Goal: Task Accomplishment & Management: Manage account settings

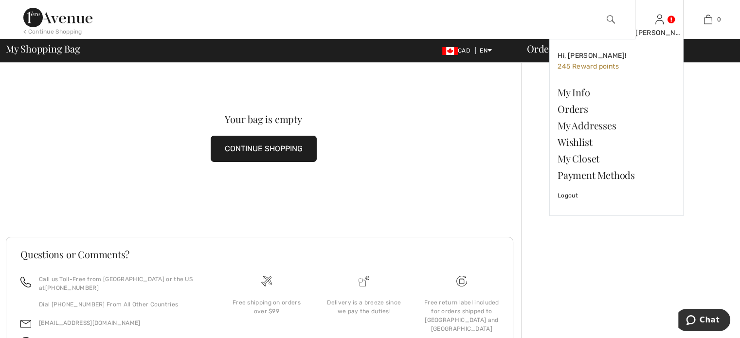
click at [660, 31] on div "[PERSON_NAME]" at bounding box center [660, 33] width 48 height 10
click at [580, 112] on link "Orders" at bounding box center [617, 109] width 118 height 17
click at [577, 109] on link "Orders" at bounding box center [617, 109] width 118 height 17
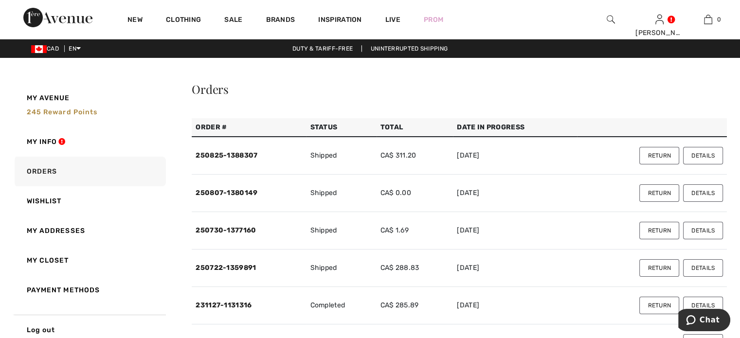
click at [229, 150] on td "250825-1388307" at bounding box center [249, 156] width 114 height 38
click at [656, 155] on button "Return" at bounding box center [660, 156] width 40 height 18
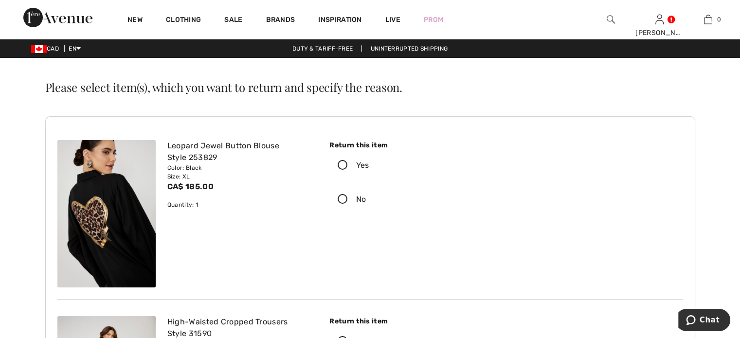
click at [340, 165] on icon at bounding box center [343, 166] width 26 height 10
click at [369, 165] on input "Yes" at bounding box center [372, 165] width 6 height 29
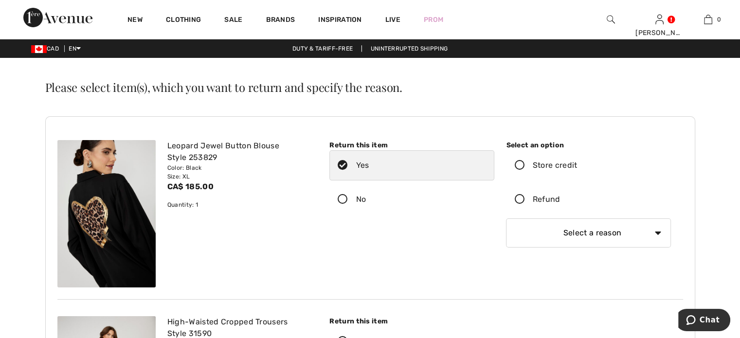
click at [522, 197] on icon at bounding box center [520, 200] width 26 height 10
click at [561, 197] on input "Refund" at bounding box center [564, 199] width 6 height 29
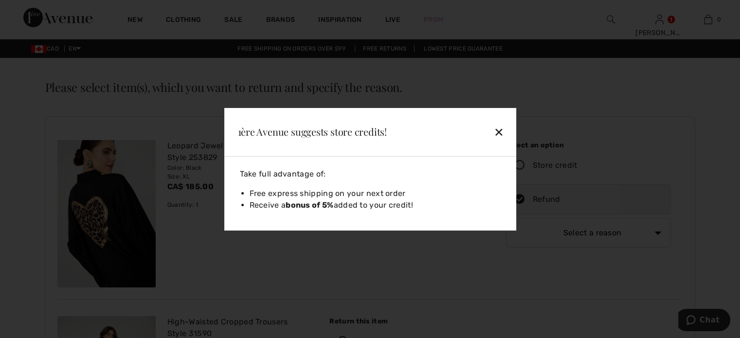
click at [500, 129] on div "✕" at bounding box center [476, 132] width 63 height 20
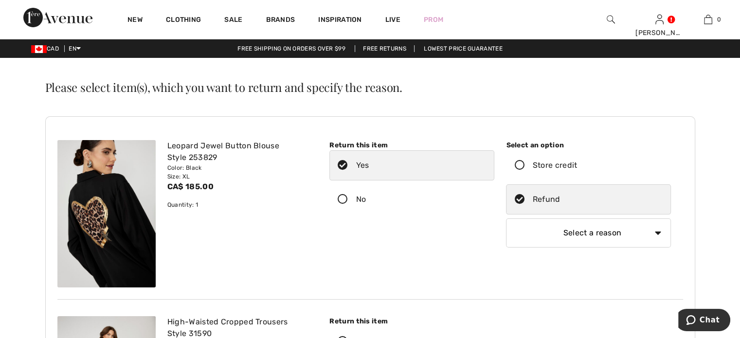
click at [604, 233] on select "Select a reason I received the wrong product or size My order arrived too late …" at bounding box center [588, 233] width 165 height 29
select select "4"
click at [506, 219] on select "Select a reason I received the wrong product or size My order arrived too late …" at bounding box center [588, 233] width 165 height 29
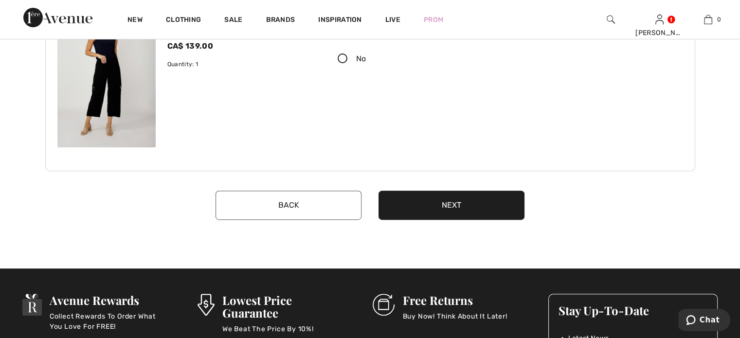
scroll to position [341, 0]
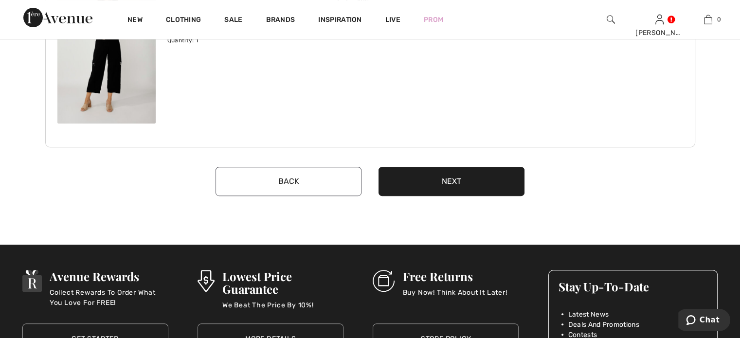
click at [466, 190] on button "Next" at bounding box center [452, 181] width 146 height 29
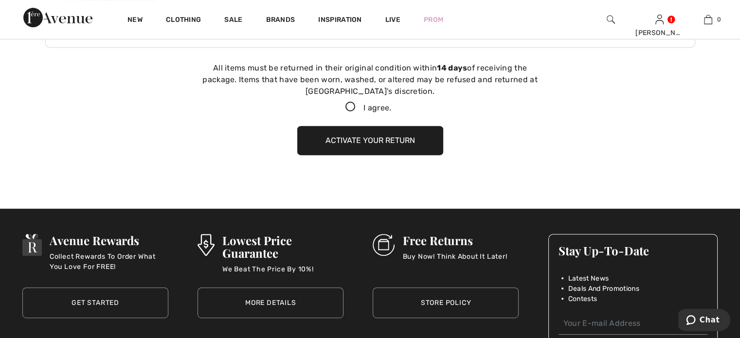
scroll to position [444, 0]
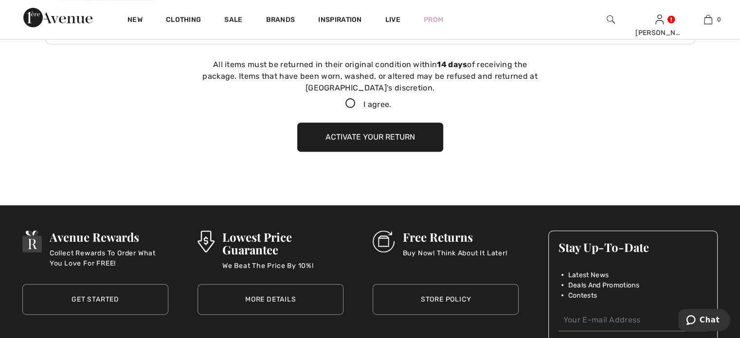
click at [348, 101] on icon at bounding box center [351, 104] width 26 height 10
click at [391, 101] on input "I agree." at bounding box center [394, 104] width 6 height 6
checkbox input "true"
click at [389, 132] on button "Activate your return" at bounding box center [370, 137] width 146 height 29
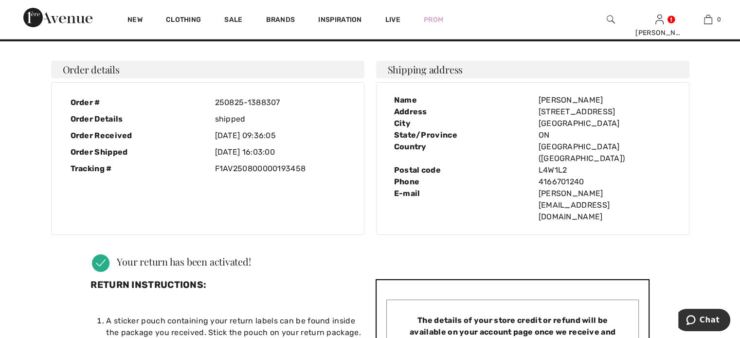
scroll to position [0, 0]
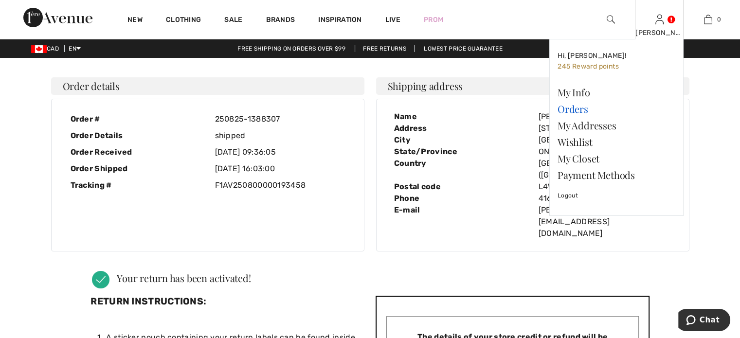
click at [579, 111] on link "Orders" at bounding box center [617, 109] width 118 height 17
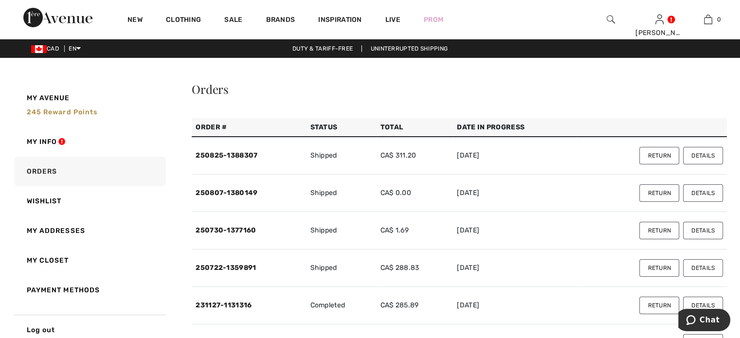
click at [698, 154] on button "Details" at bounding box center [703, 156] width 40 height 18
